Goal: Task Accomplishment & Management: Use online tool/utility

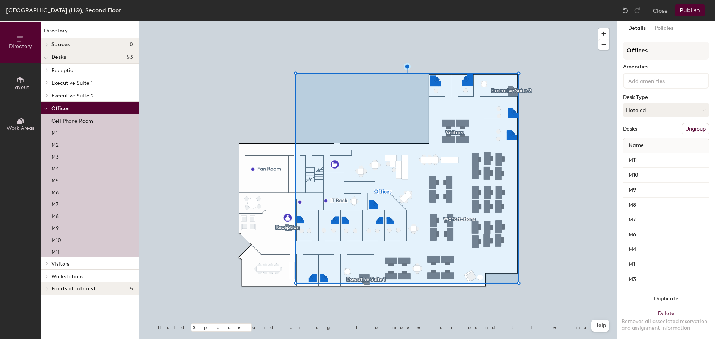
click at [47, 58] on icon at bounding box center [46, 58] width 4 height 3
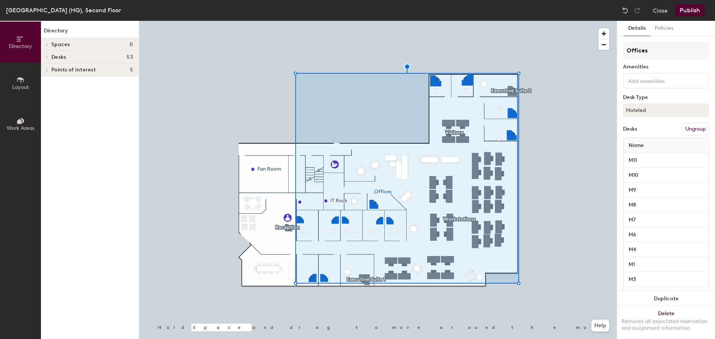
click at [48, 58] on icon at bounding box center [46, 57] width 3 height 4
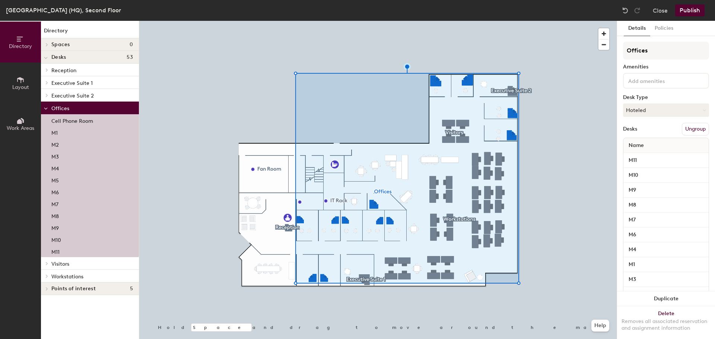
click at [47, 70] on icon at bounding box center [46, 70] width 3 height 4
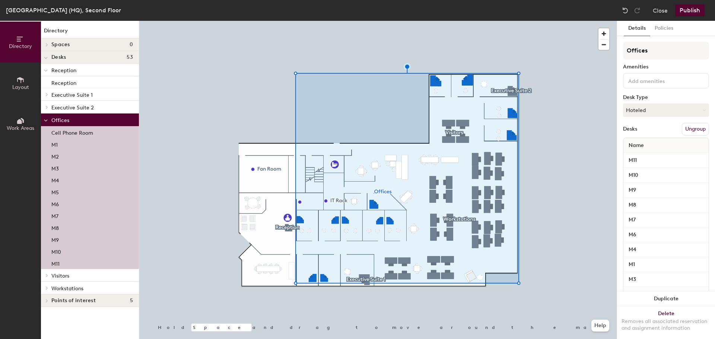
click at [48, 95] on icon at bounding box center [46, 95] width 3 height 4
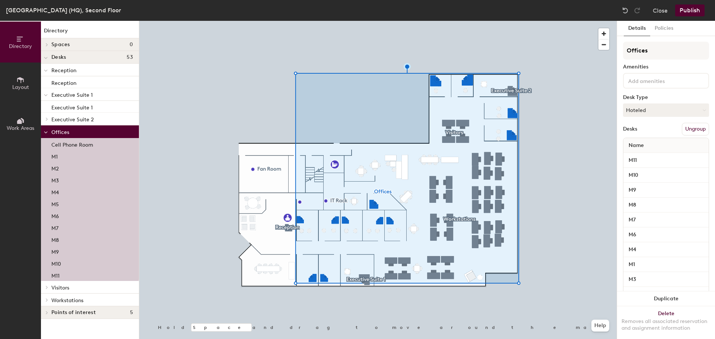
click at [48, 95] on div at bounding box center [46, 94] width 10 height 12
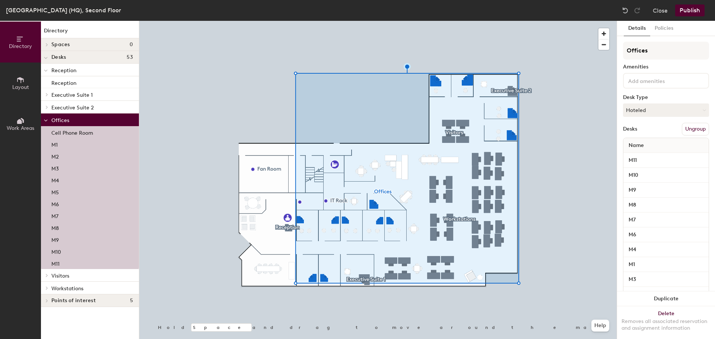
click at [47, 108] on icon at bounding box center [46, 107] width 1 height 3
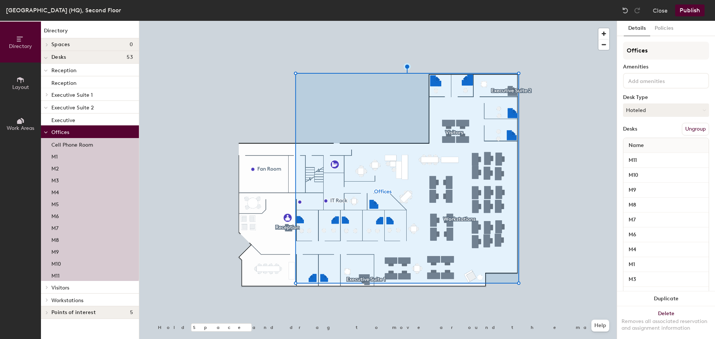
click at [47, 108] on icon at bounding box center [46, 108] width 4 height 3
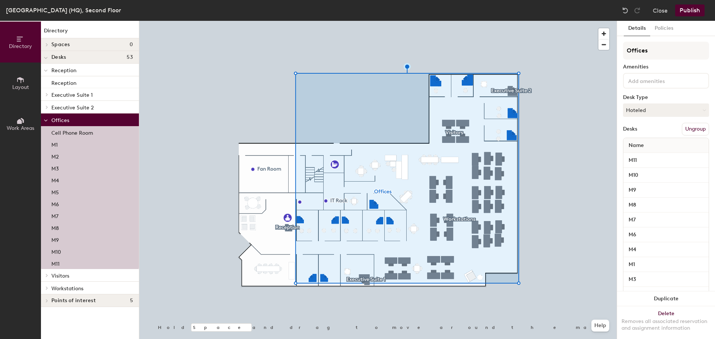
click at [45, 120] on icon at bounding box center [46, 120] width 4 height 3
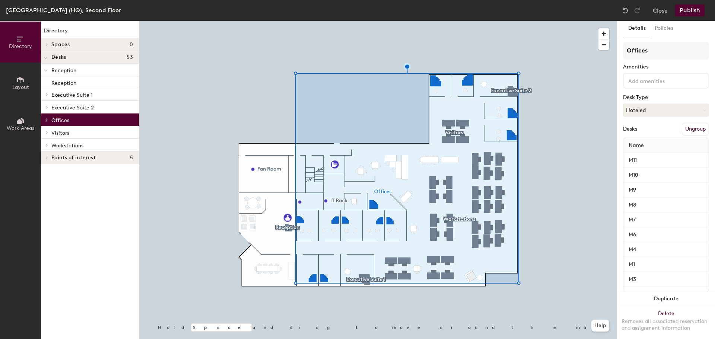
click at [45, 146] on icon at bounding box center [46, 145] width 3 height 4
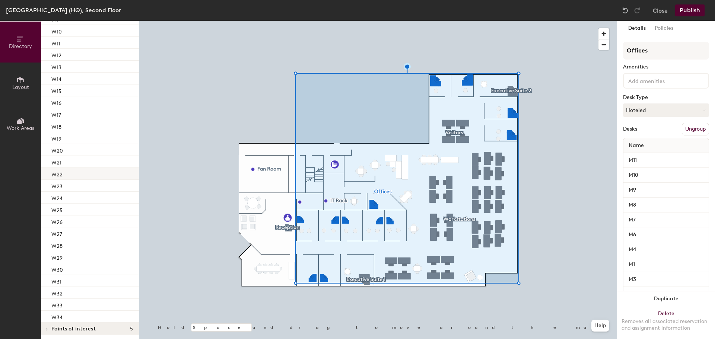
scroll to position [236, 0]
click at [64, 174] on div "W22" at bounding box center [90, 172] width 98 height 12
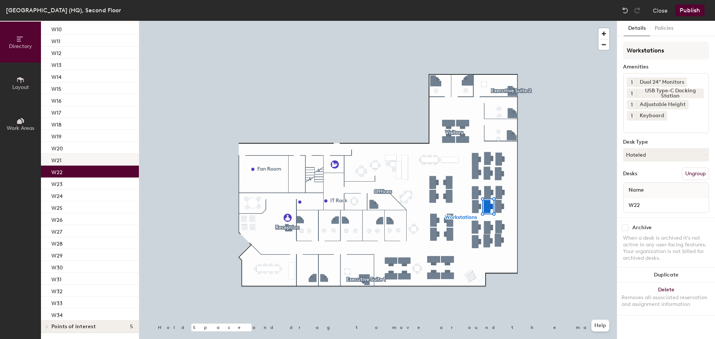
click at [66, 162] on div "W21" at bounding box center [90, 160] width 98 height 12
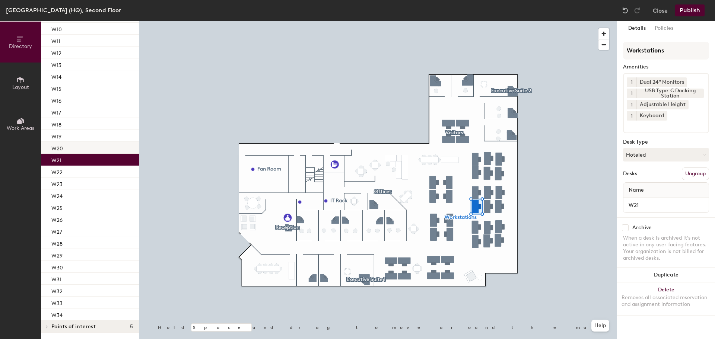
click at [60, 151] on p "W20" at bounding box center [57, 147] width 12 height 9
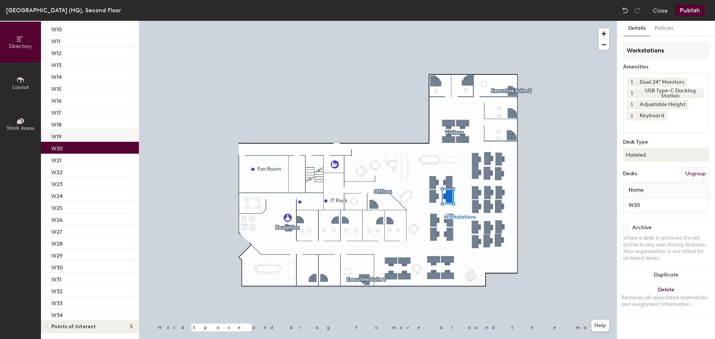
click at [61, 140] on p "W19" at bounding box center [56, 135] width 10 height 9
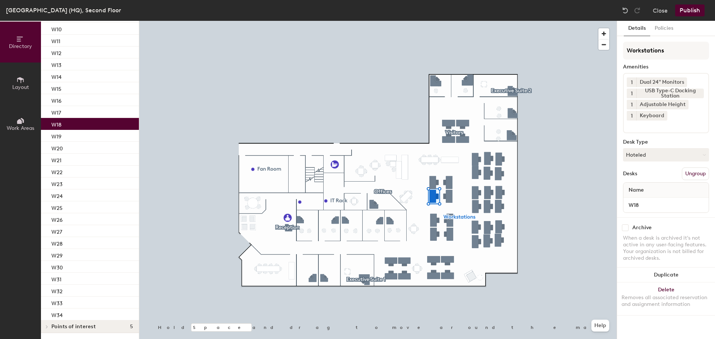
click at [61, 127] on p "W18" at bounding box center [56, 124] width 10 height 9
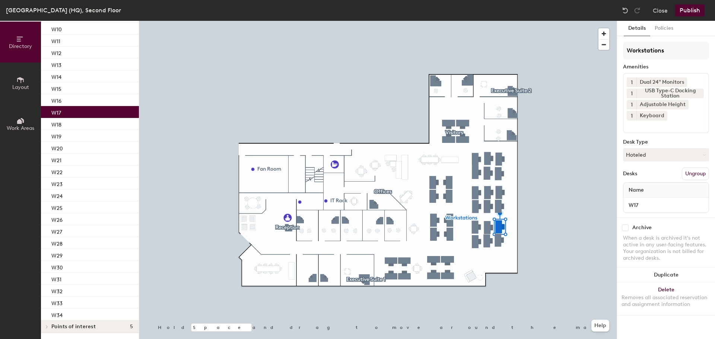
click at [63, 115] on div "W17" at bounding box center [90, 112] width 98 height 12
click at [649, 155] on button "Hoteled" at bounding box center [666, 154] width 86 height 13
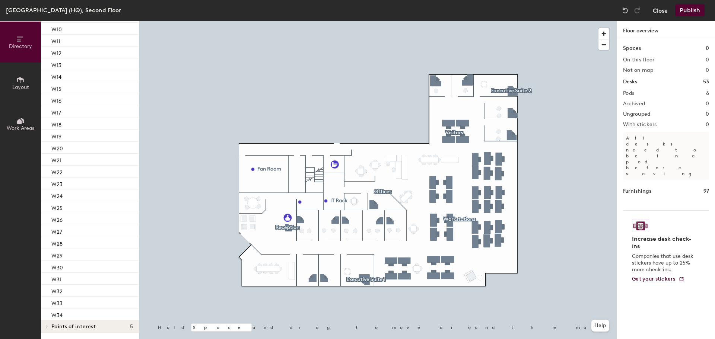
click at [657, 12] on button "Close" at bounding box center [660, 10] width 15 height 12
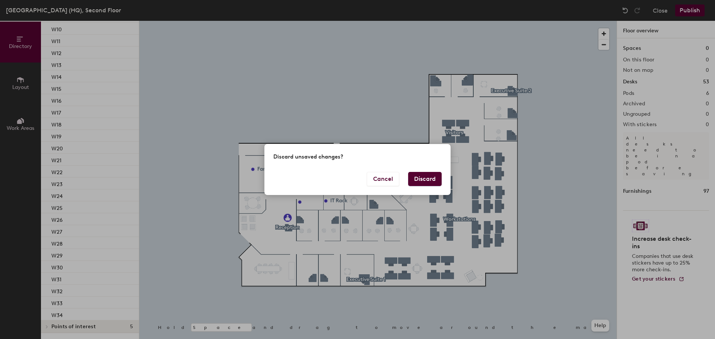
click at [424, 176] on button "Discard" at bounding box center [425, 179] width 34 height 14
